Goal: Check status: Check status

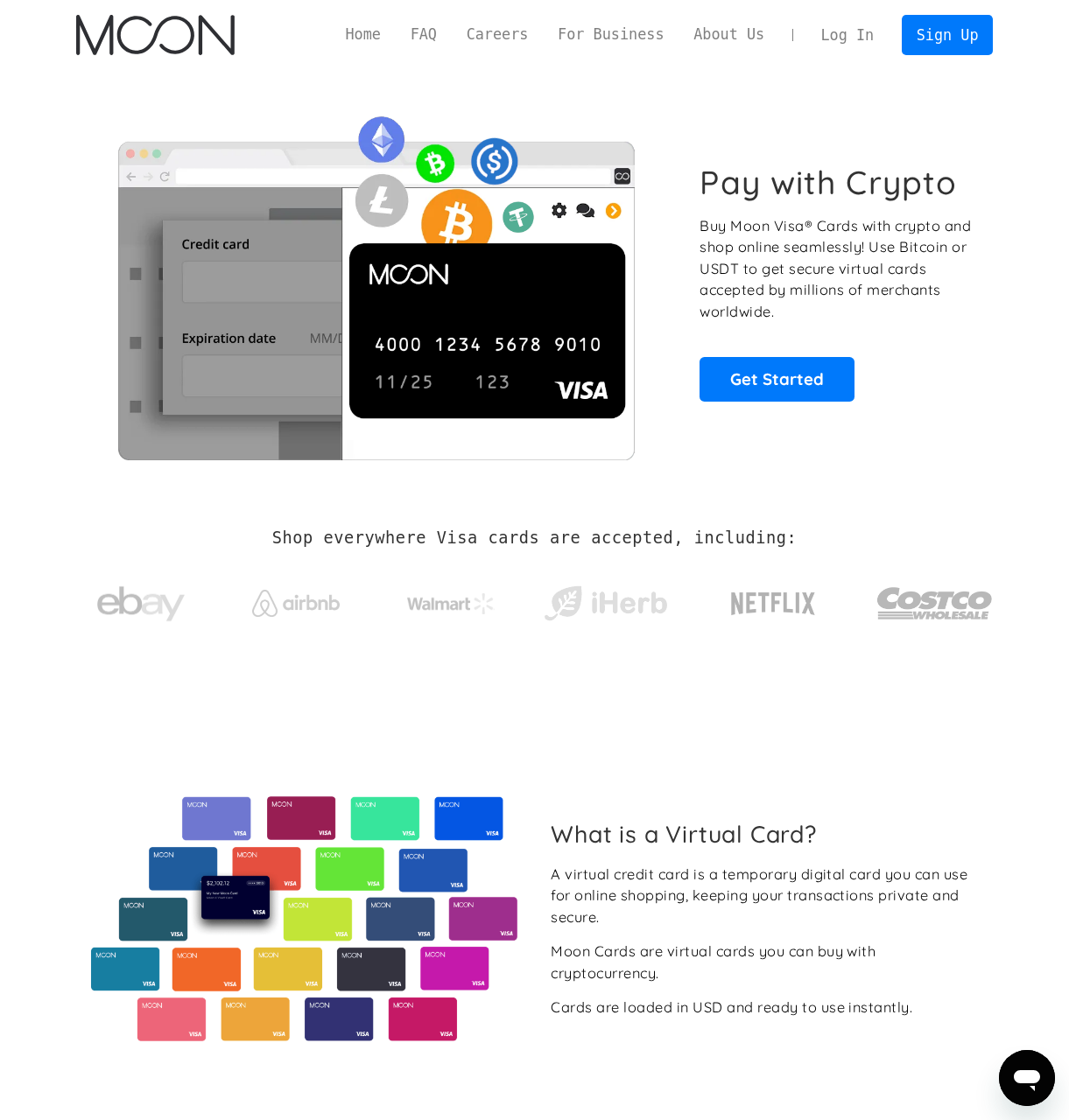
click at [868, 42] on link "Log In" at bounding box center [848, 35] width 83 height 39
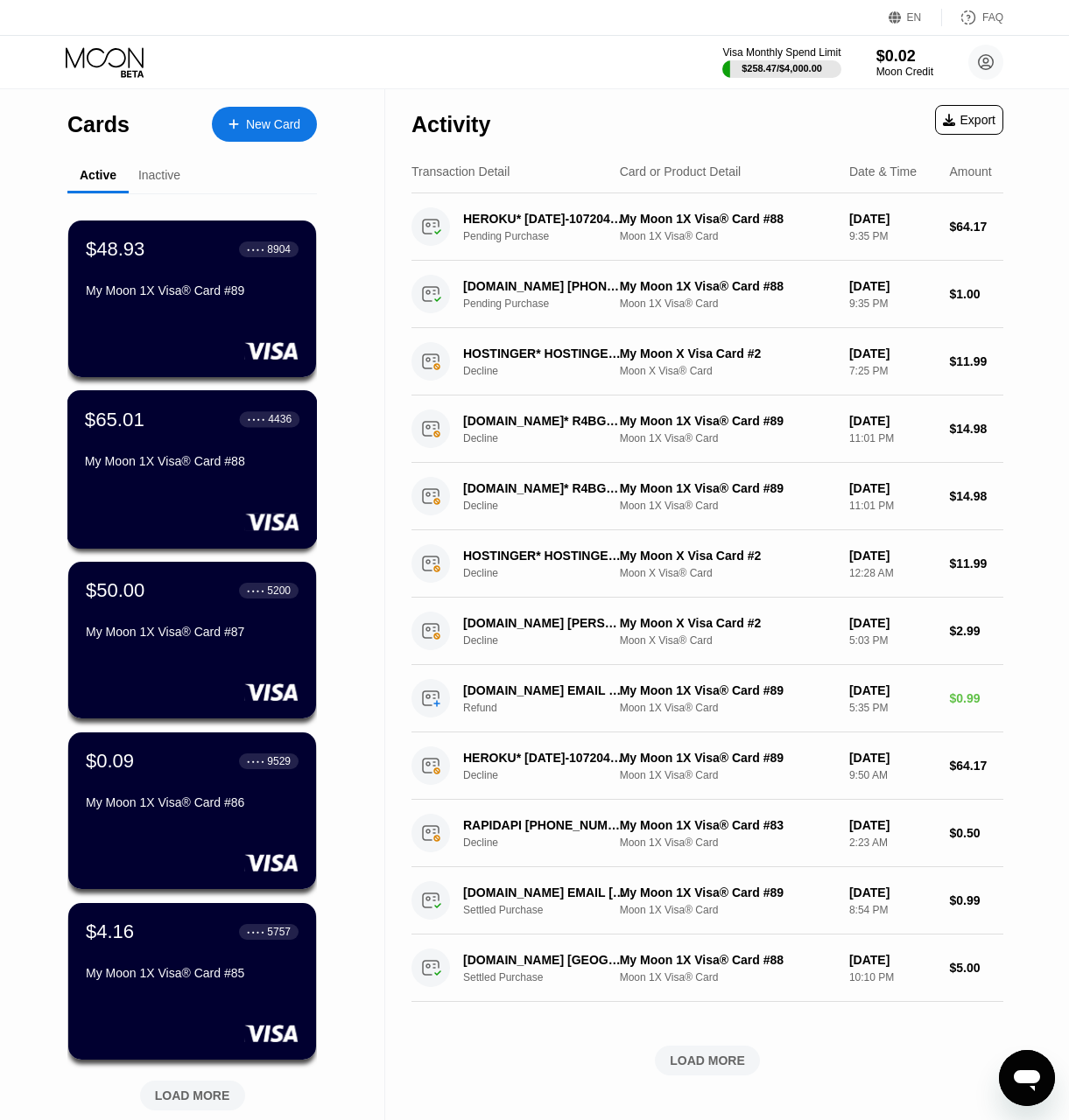
click at [177, 462] on div "My Moon 1X Visa® Card #88" at bounding box center [192, 461] width 215 height 14
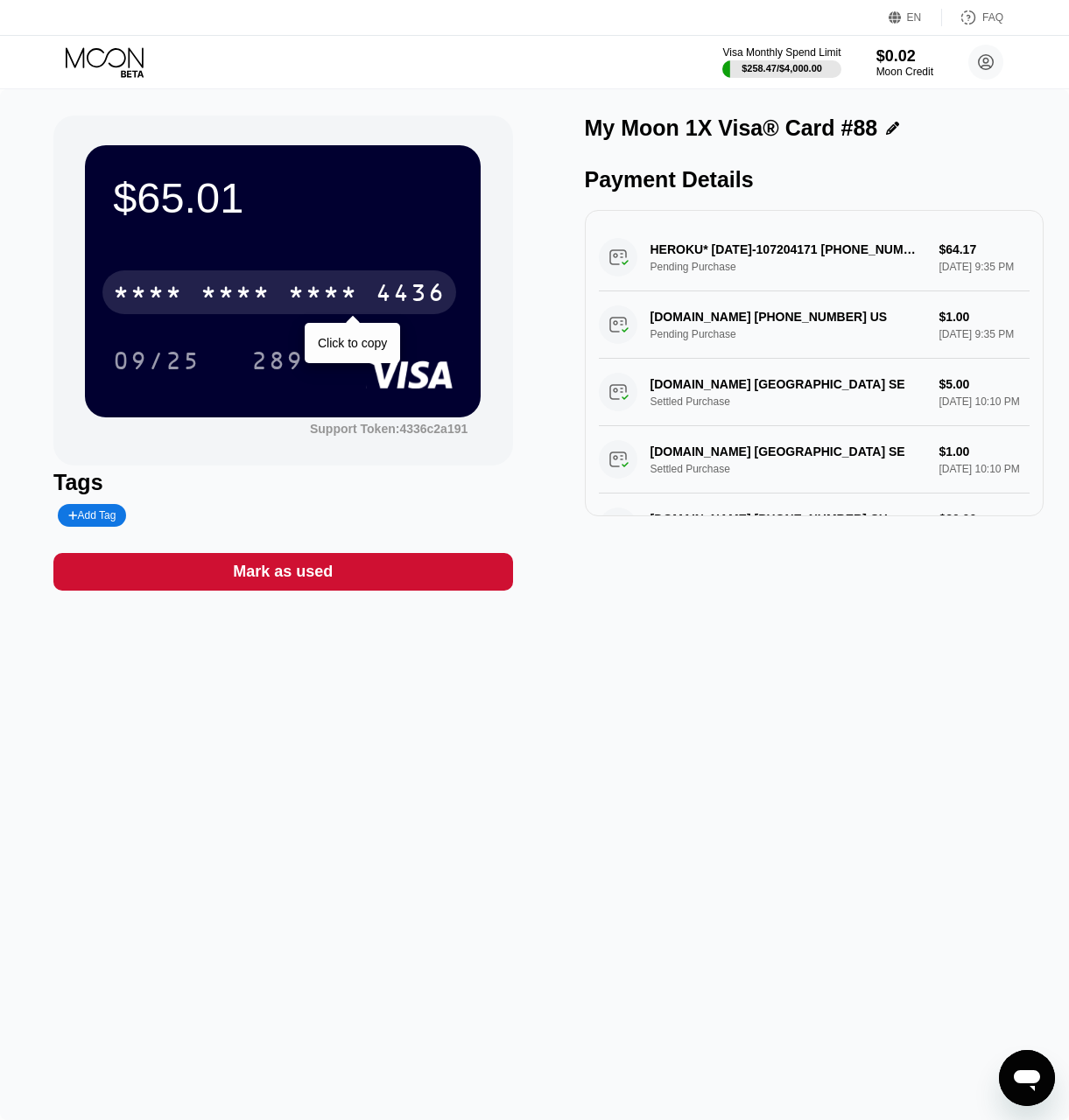
click at [269, 295] on div "* * * *" at bounding box center [235, 295] width 70 height 28
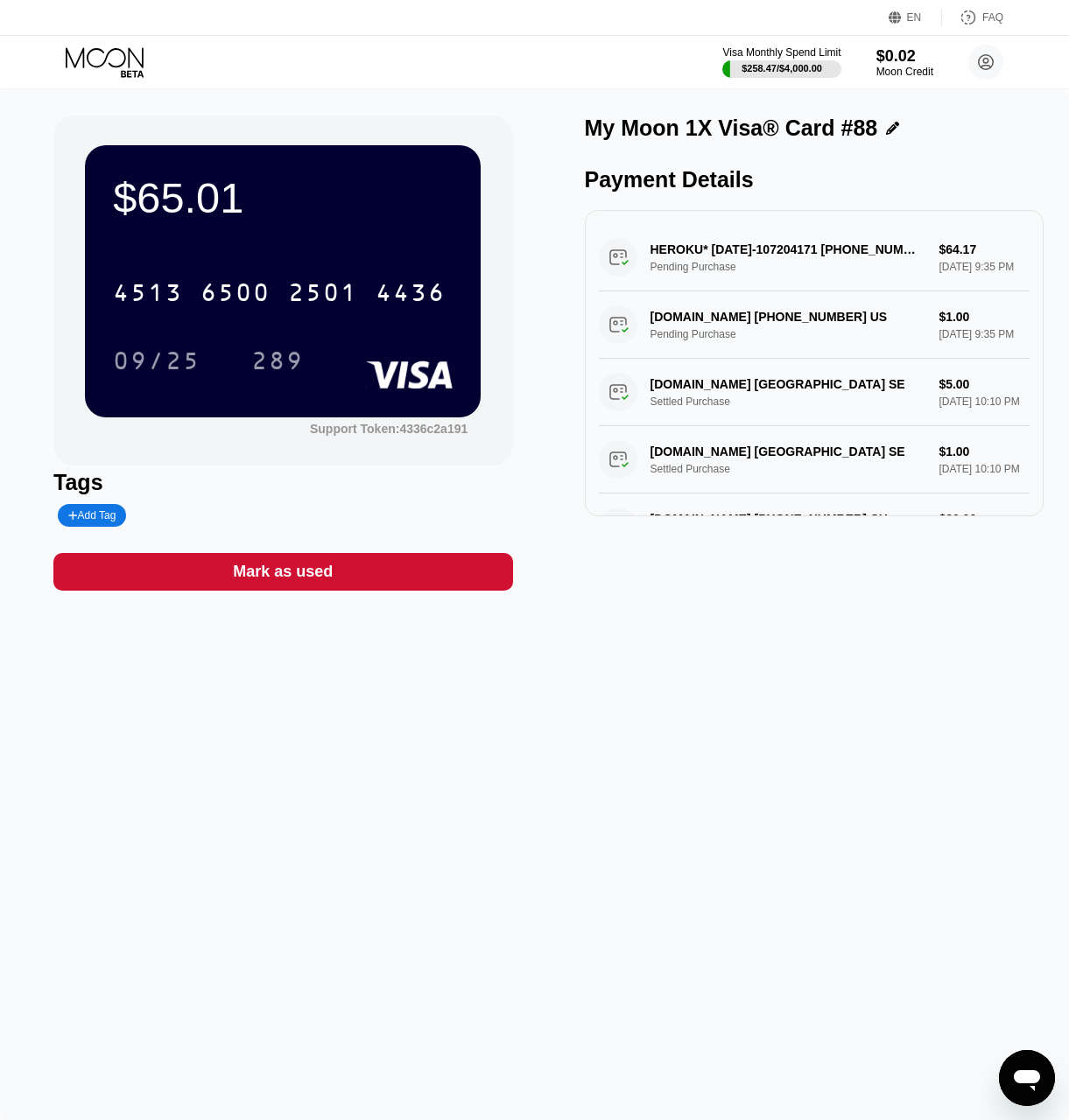
click at [295, 367] on div "289" at bounding box center [277, 363] width 52 height 28
